Goal: Transaction & Acquisition: Purchase product/service

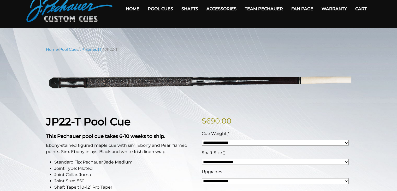
scroll to position [27, 0]
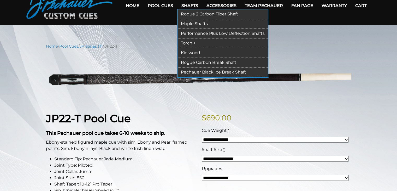
click at [195, 13] on link "Rogue 2 Carbon Fiber Shaft" at bounding box center [223, 14] width 90 height 10
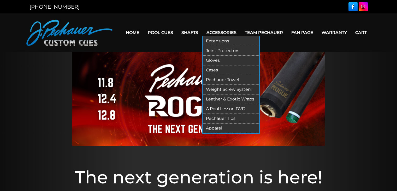
click at [218, 70] on link "Cases" at bounding box center [231, 70] width 56 height 10
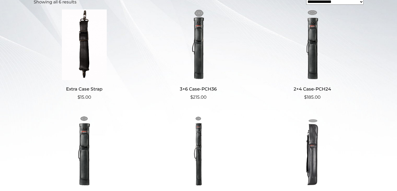
scroll to position [141, 0]
click at [202, 52] on img at bounding box center [199, 45] width 102 height 71
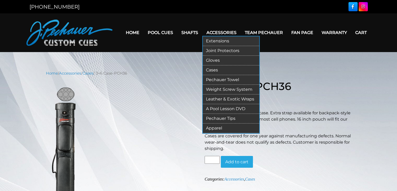
click at [218, 59] on link "Gloves" at bounding box center [231, 61] width 56 height 10
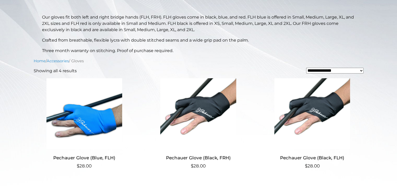
scroll to position [119, 0]
